Goal: Task Accomplishment & Management: Manage account settings

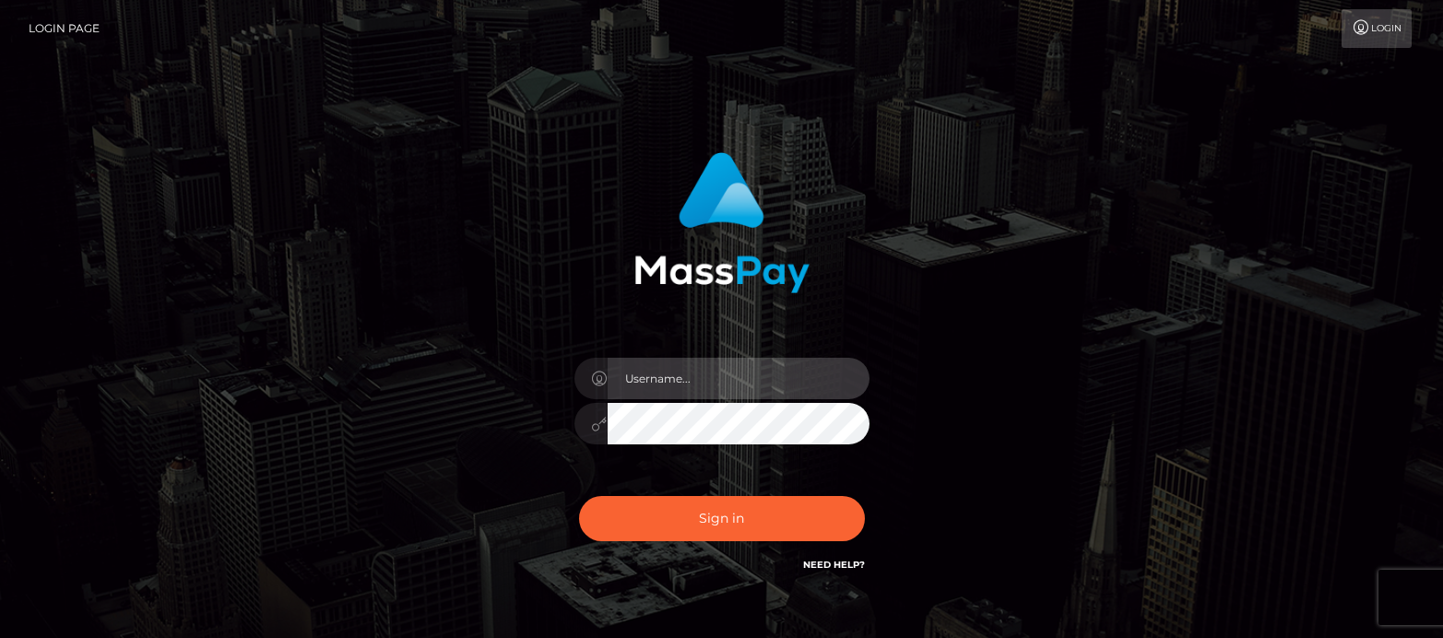
click at [678, 370] on input "text" at bounding box center [738, 378] width 262 height 41
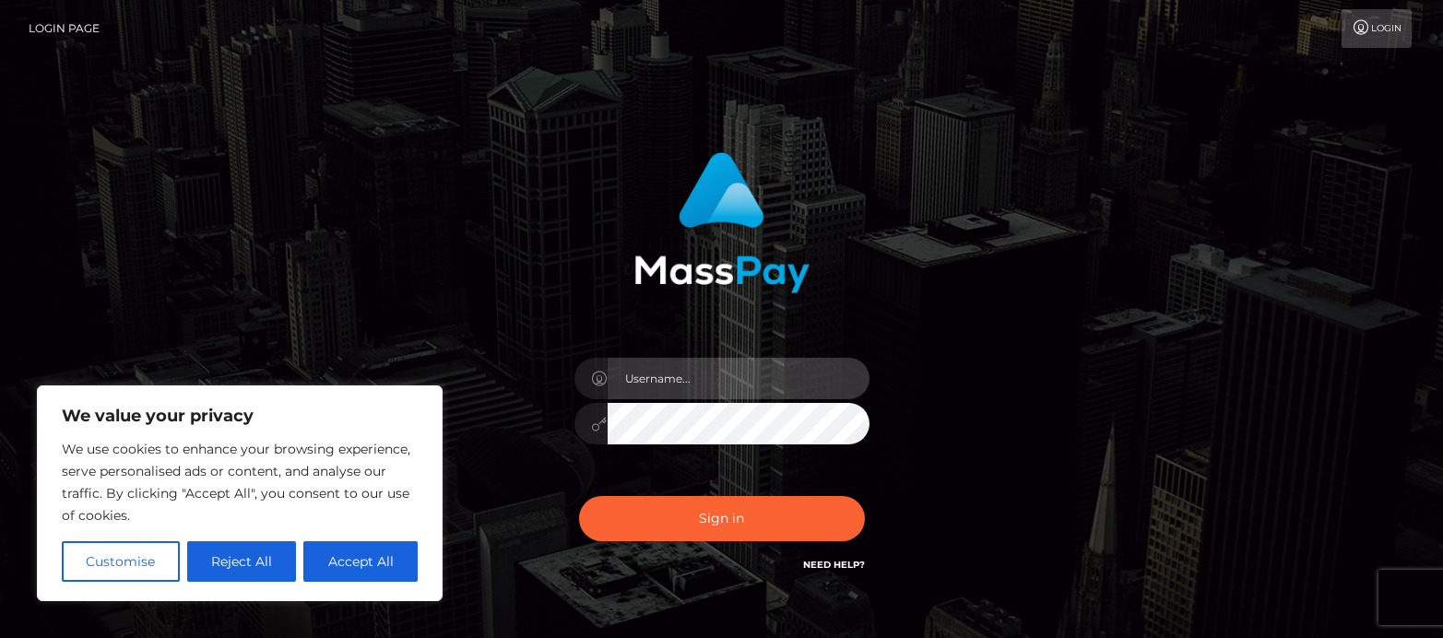
type input "[EMAIL_ADDRESS][DOMAIN_NAME]"
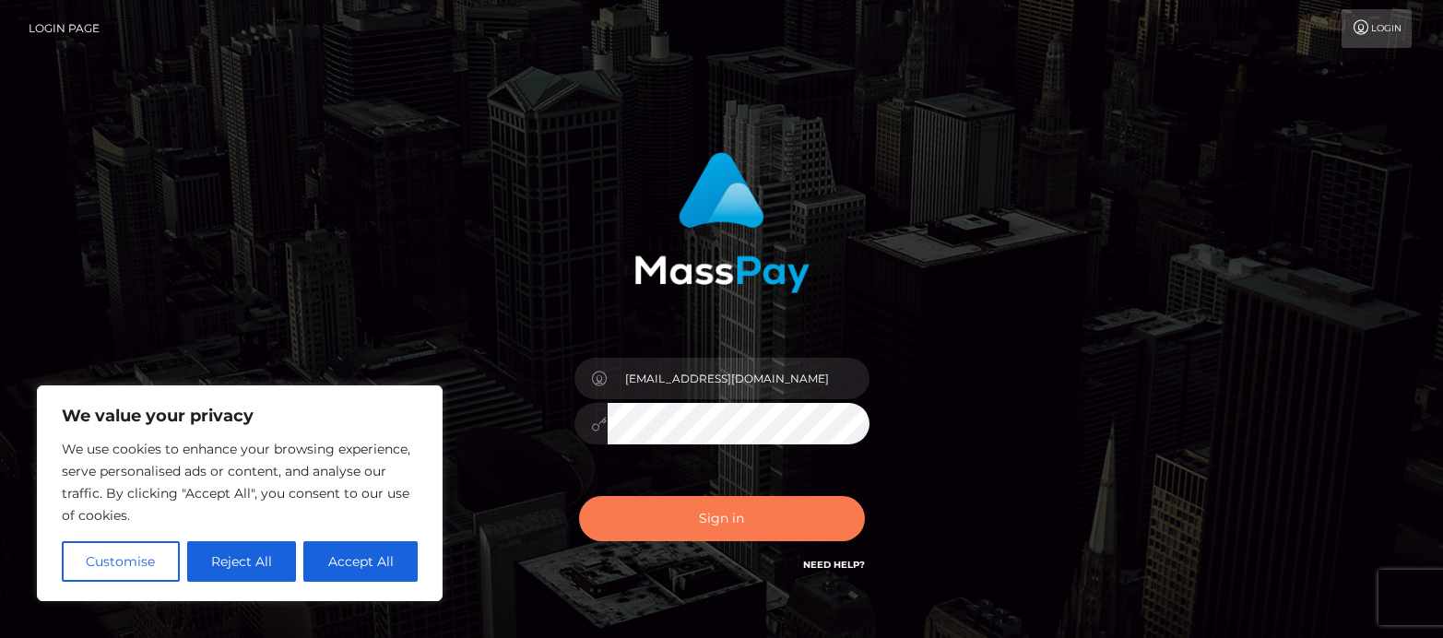
click at [658, 537] on button "Sign in" at bounding box center [722, 518] width 286 height 45
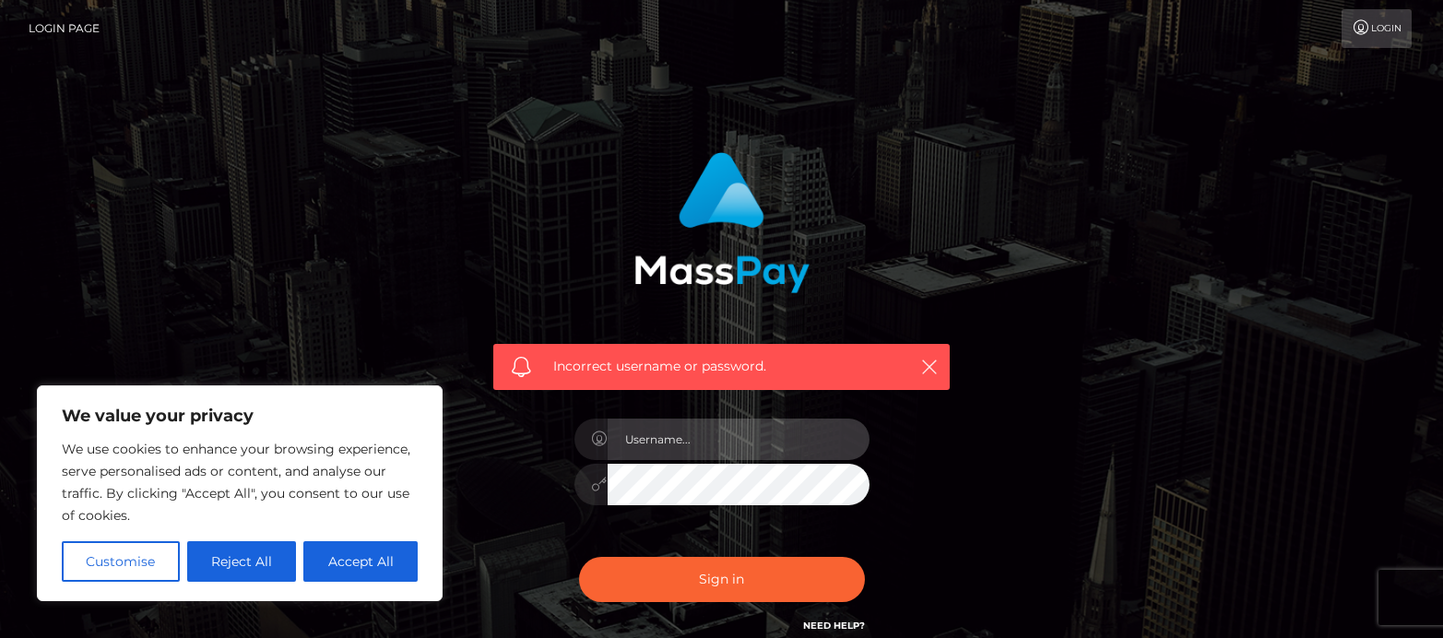
click at [665, 447] on input "text" at bounding box center [738, 439] width 262 height 41
type input "thewaywardunicorn@gmail.com"
click at [544, 489] on div "Incorrect username or password. thewaywardunicorn@gmail.com" at bounding box center [721, 394] width 484 height 512
click at [579, 557] on button "Sign in" at bounding box center [722, 579] width 286 height 45
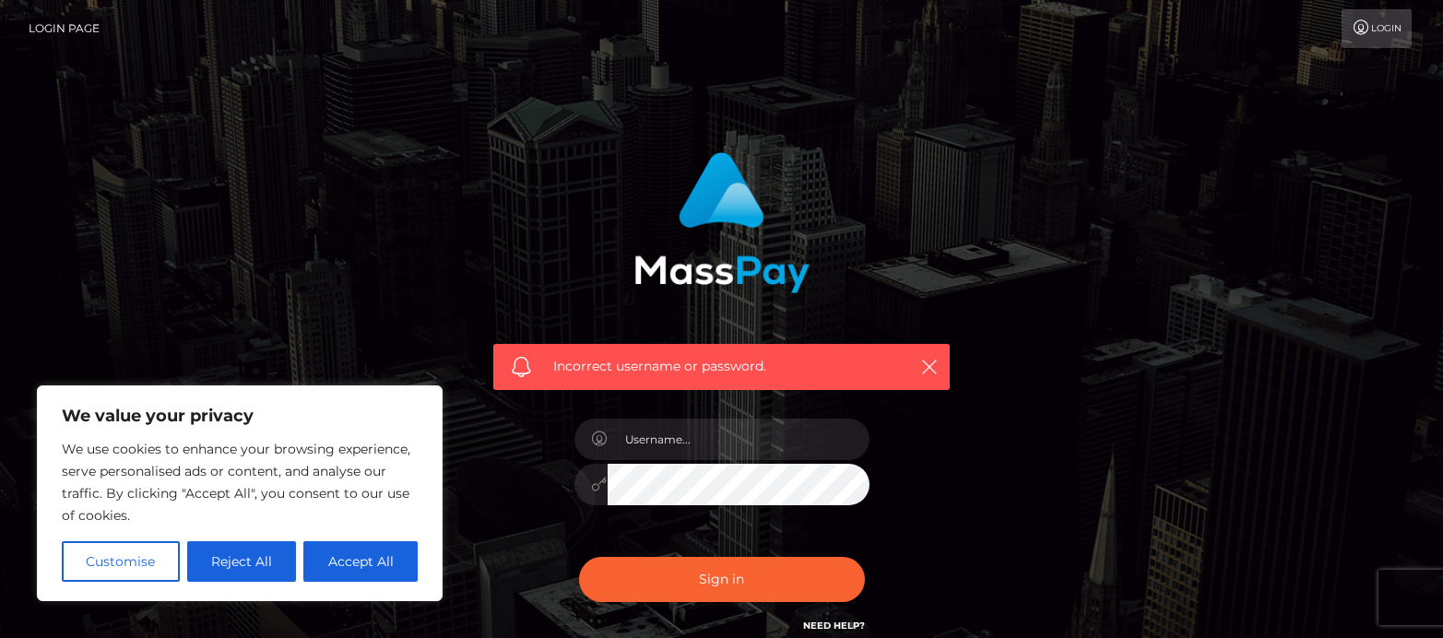
click at [579, 557] on button "Sign in" at bounding box center [722, 579] width 286 height 45
type input "thewaywardunicorn@gmail.com"
click at [579, 557] on button "Sign in" at bounding box center [722, 579] width 286 height 45
